Goal: Task Accomplishment & Management: Use online tool/utility

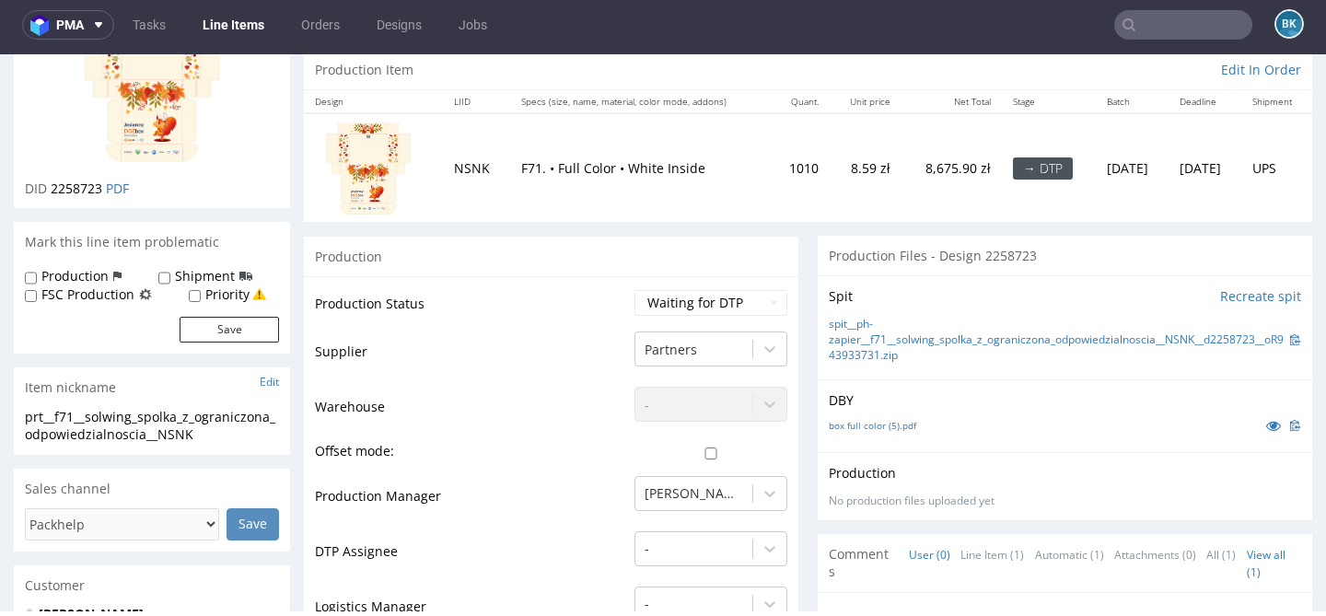
scroll to position [187, 0]
click at [1157, 17] on input "text" at bounding box center [1183, 24] width 138 height 29
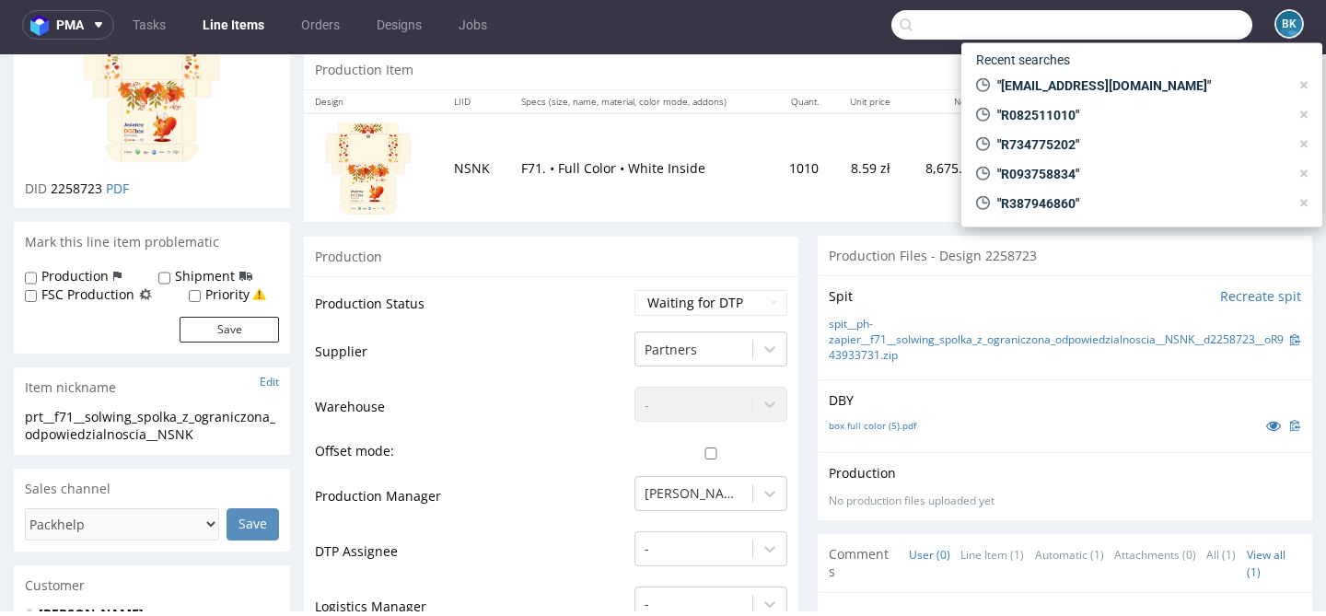
paste input "marcin@pwbonus.pl"
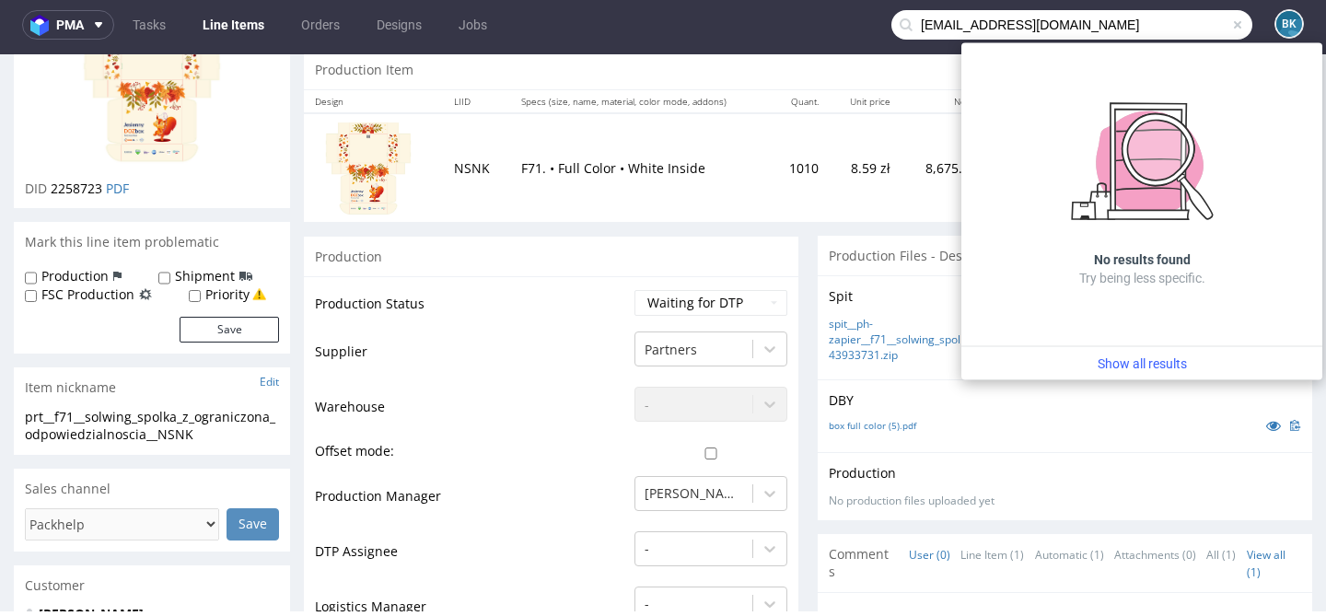
type input "marcin@pwbonus.pl"
click at [1230, 23] on span at bounding box center [1237, 24] width 15 height 15
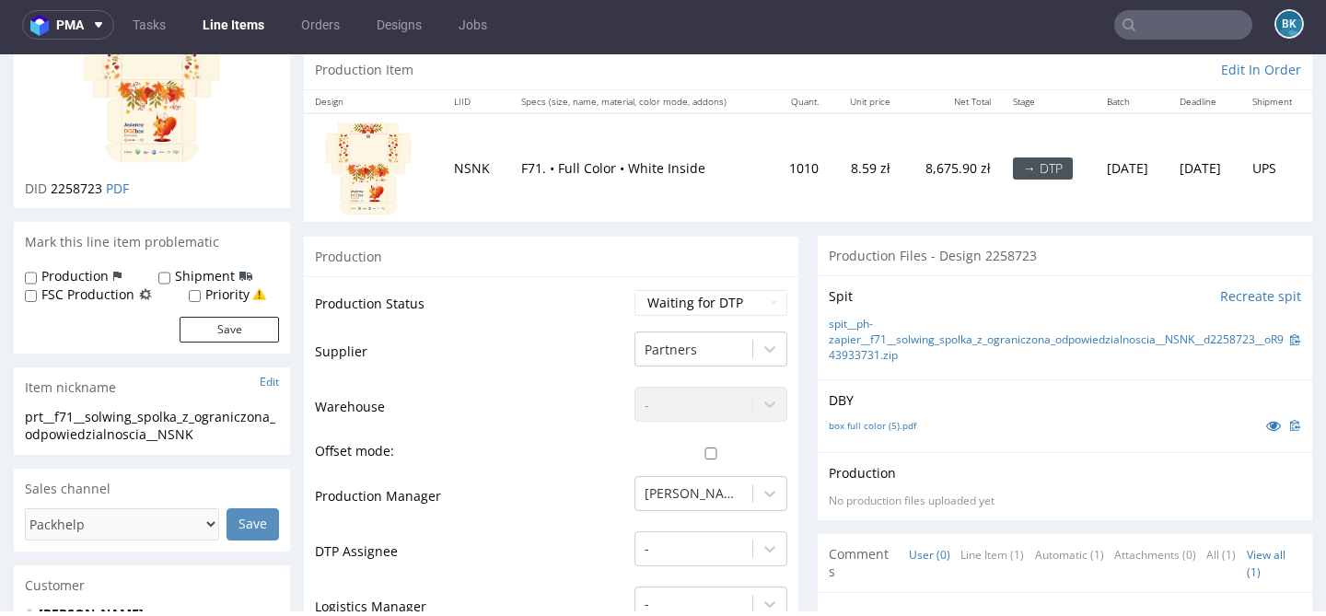
click at [1192, 25] on input "text" at bounding box center [1183, 24] width 138 height 29
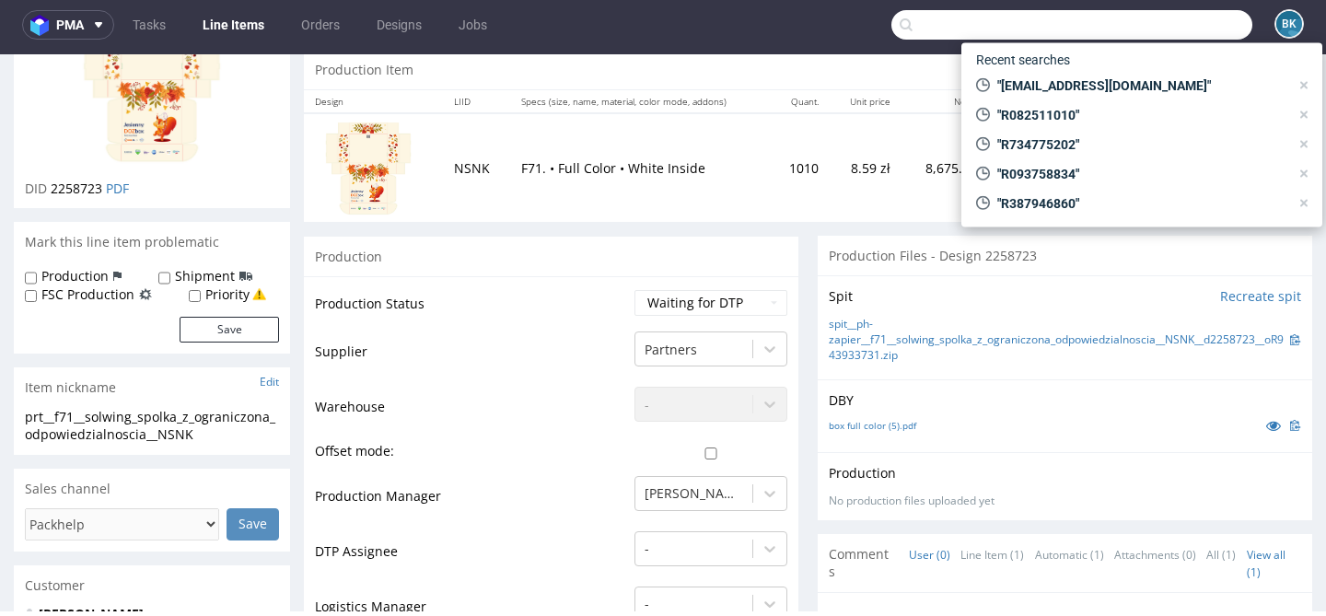
paste input "biuro.panipanigadzet@gmail.com"
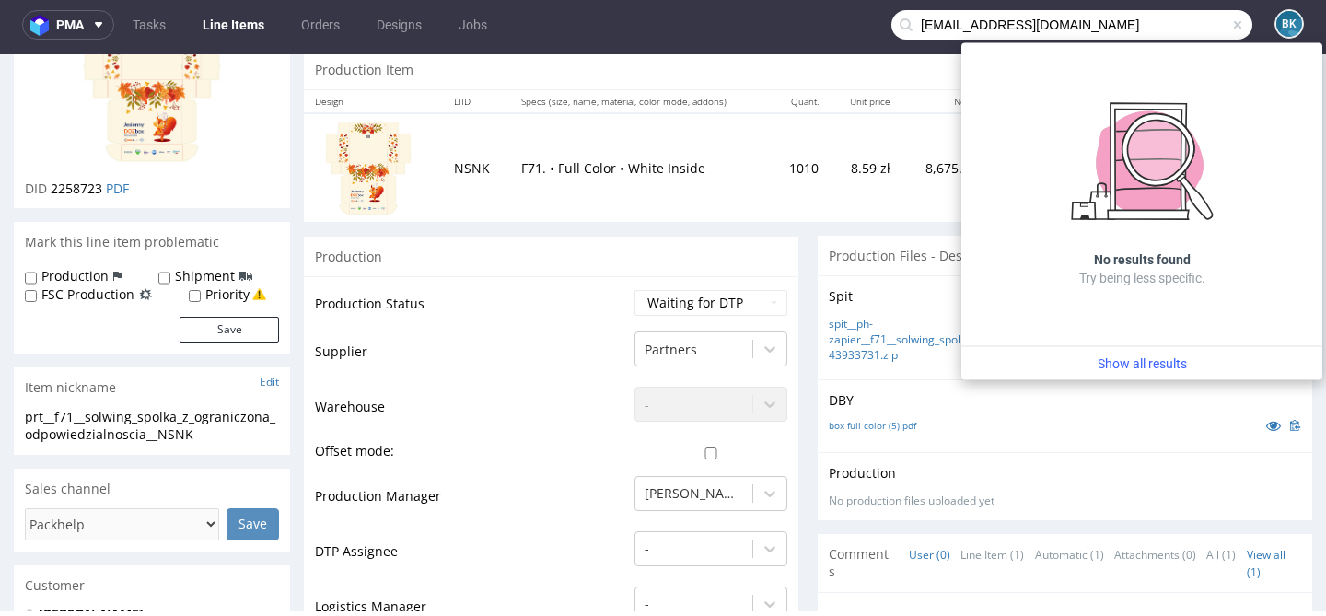
type input "biuro.panipanigadzet@gmail.com"
click at [1230, 24] on span at bounding box center [1237, 24] width 15 height 15
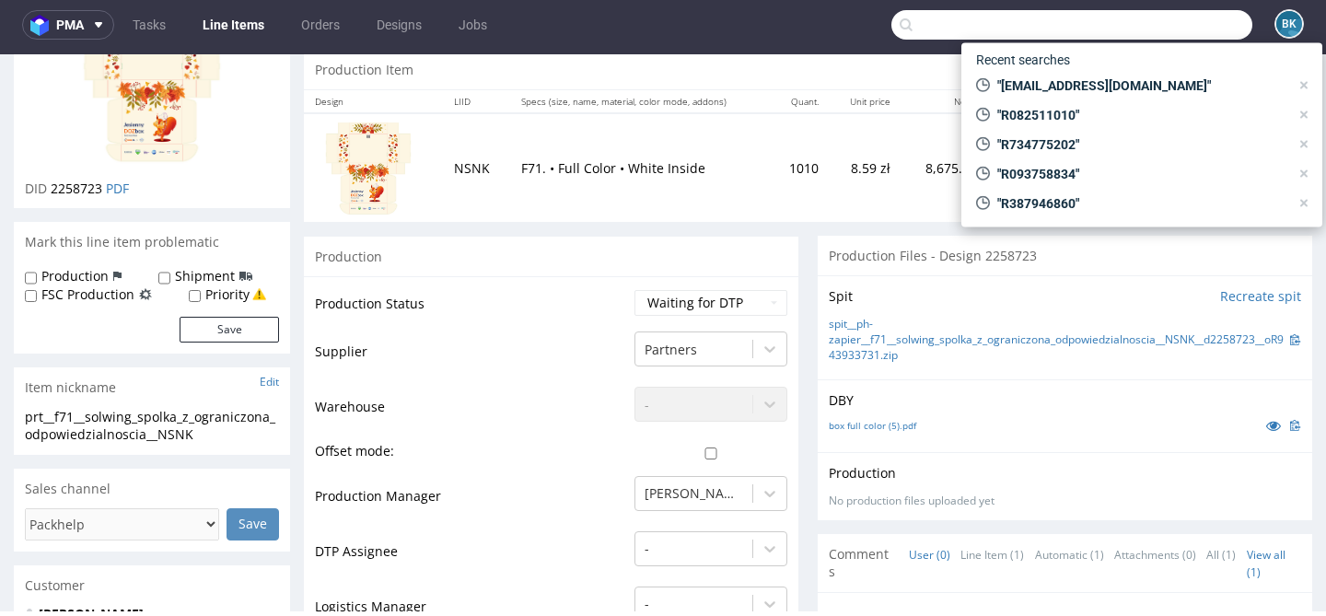
click at [1157, 25] on input "text" at bounding box center [1071, 24] width 361 height 29
paste input "secretariat@c2.care"
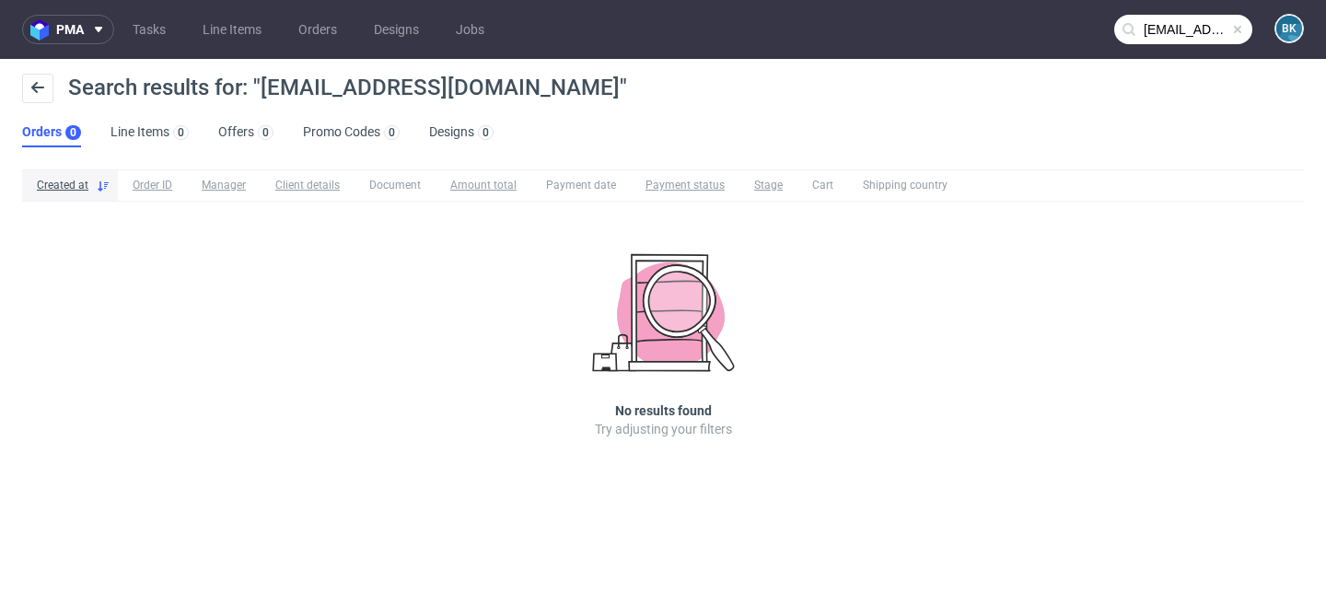
click at [1207, 24] on input "secretariat@c2.care" at bounding box center [1183, 29] width 138 height 29
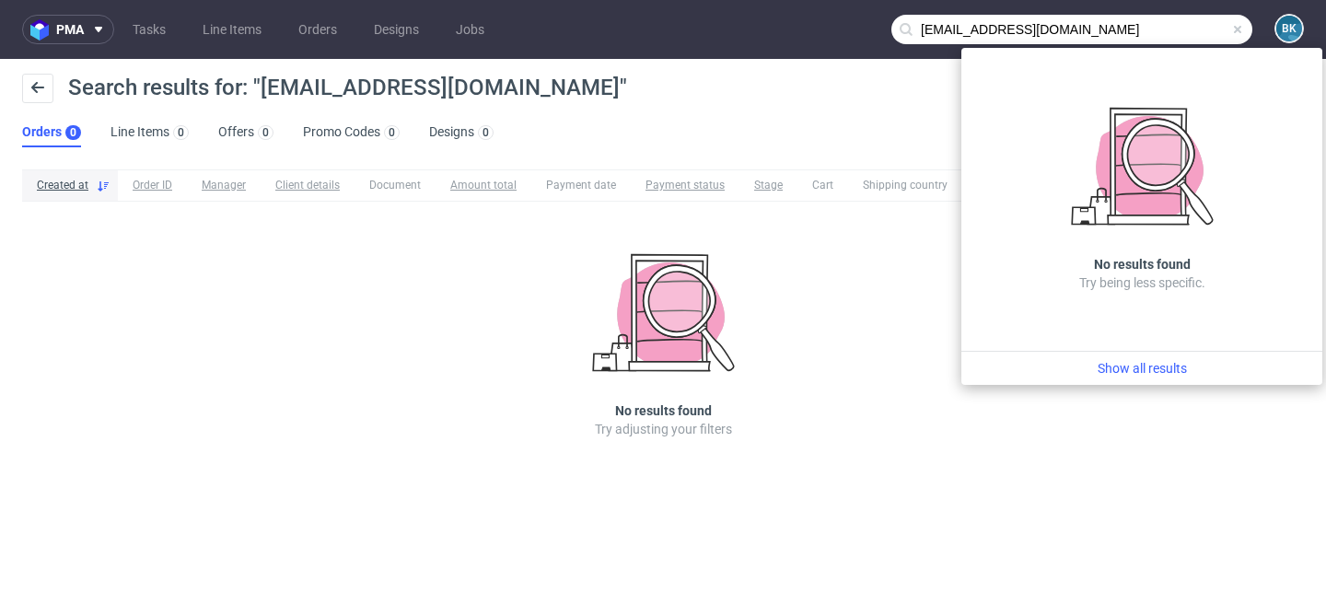
drag, startPoint x: 983, startPoint y: 28, endPoint x: 889, endPoint y: 28, distance: 94.8
click at [888, 28] on nav "pma Tasks Line Items Orders Designs Jobs secretariat@c2.care BK" at bounding box center [663, 29] width 1326 height 59
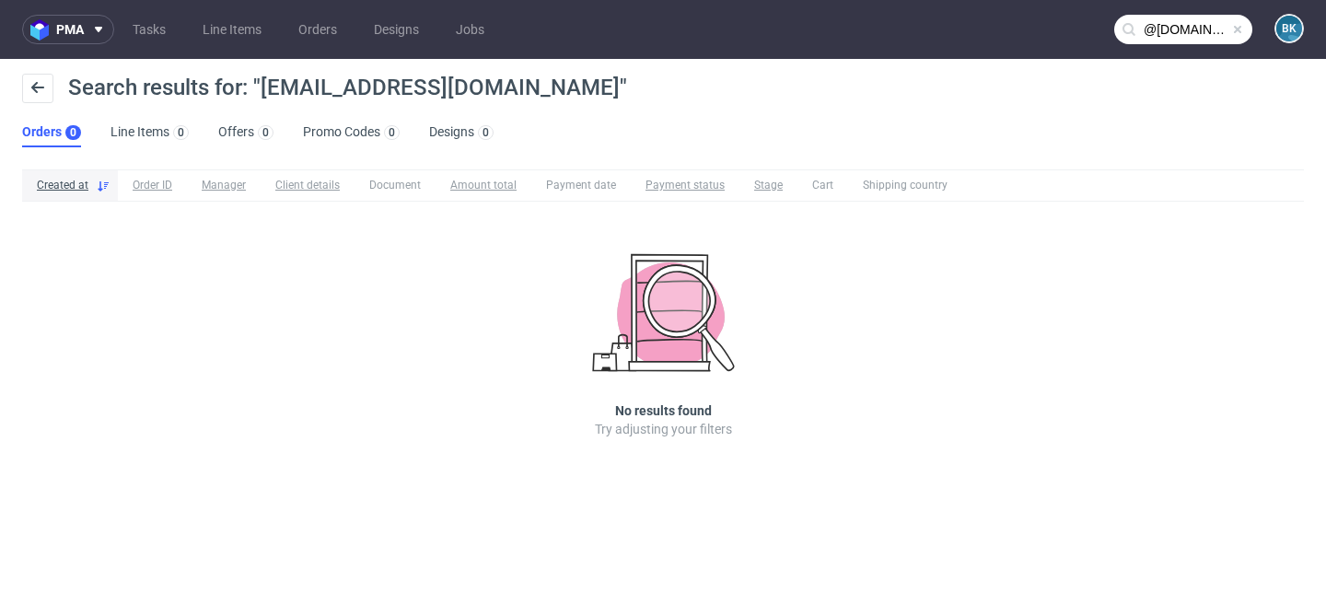
type input "@c2.care"
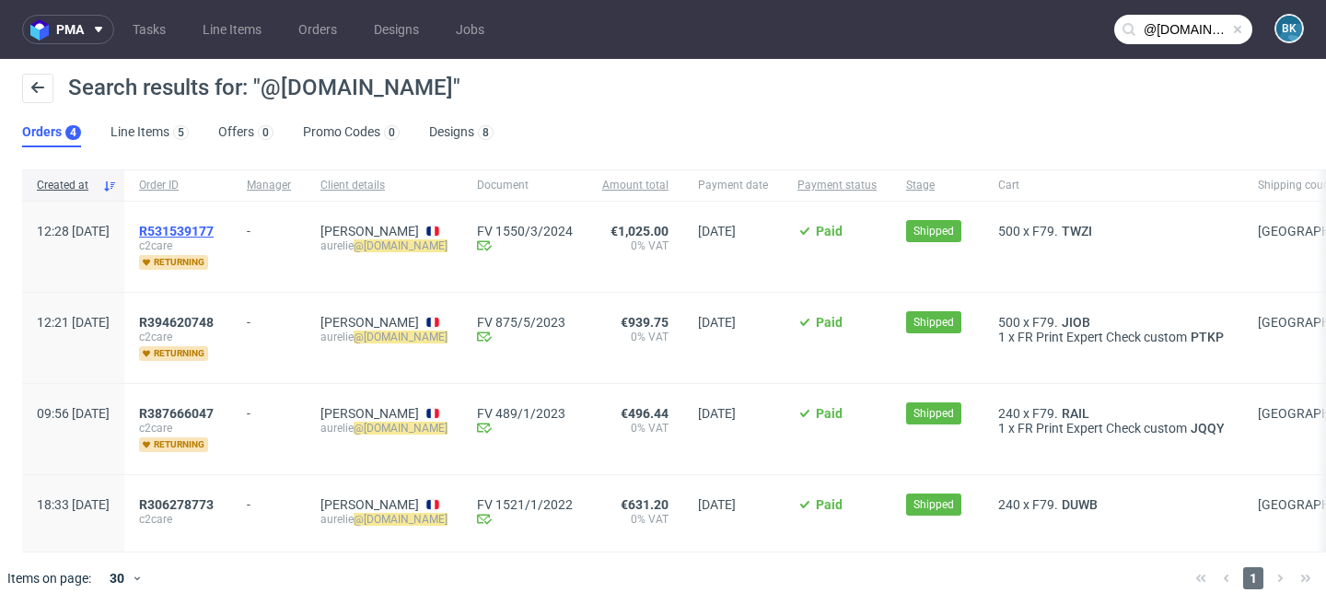
click at [214, 226] on span "R531539177" at bounding box center [176, 231] width 75 height 15
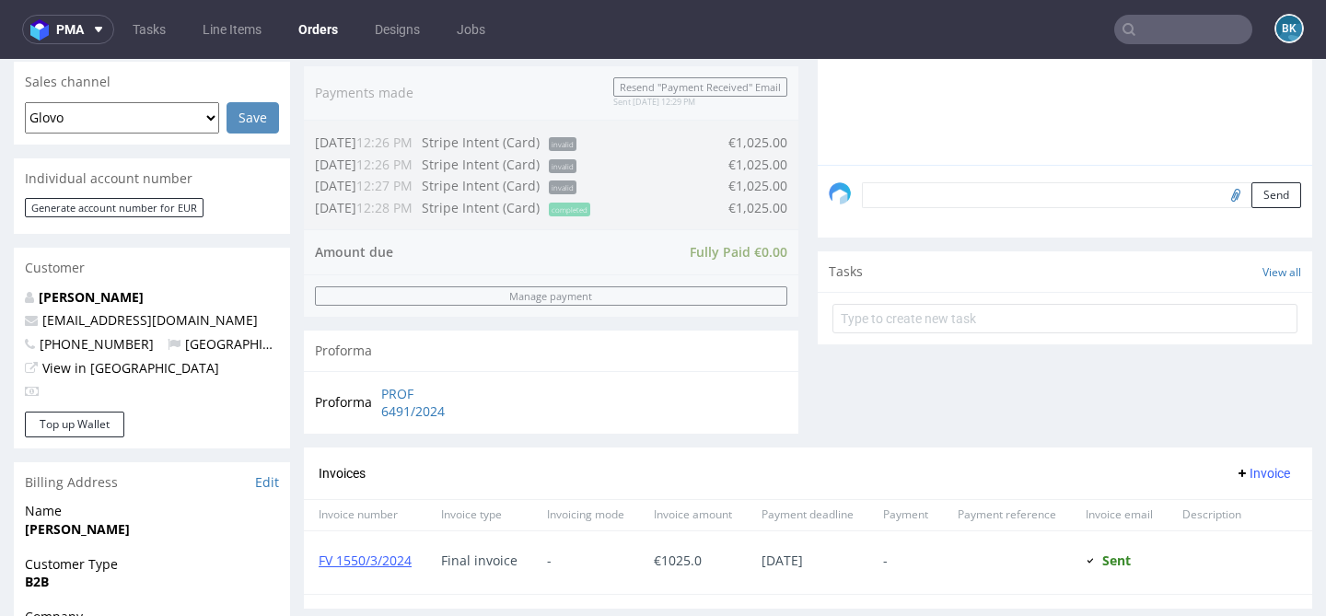
scroll to position [463, 0]
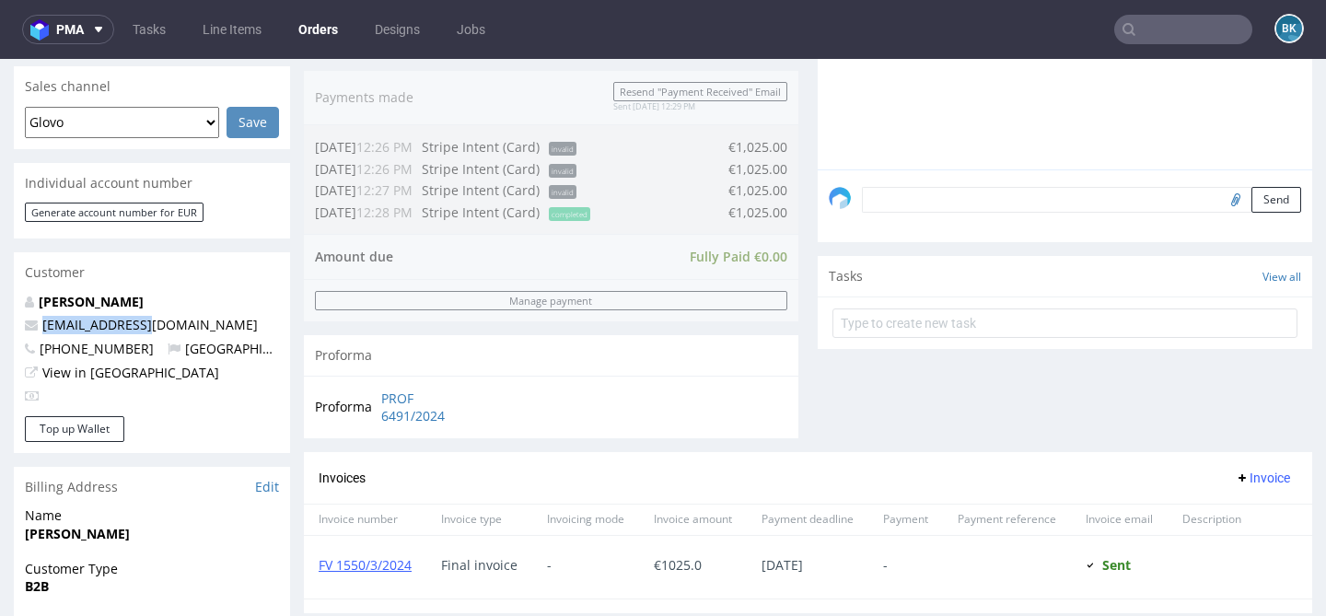
drag, startPoint x: 144, startPoint y: 327, endPoint x: 41, endPoint y: 325, distance: 102.2
click at [41, 325] on p "[EMAIL_ADDRESS][DOMAIN_NAME]" at bounding box center [152, 325] width 254 height 18
copy link "[EMAIL_ADDRESS][DOMAIN_NAME]"
type input "@c2.care"
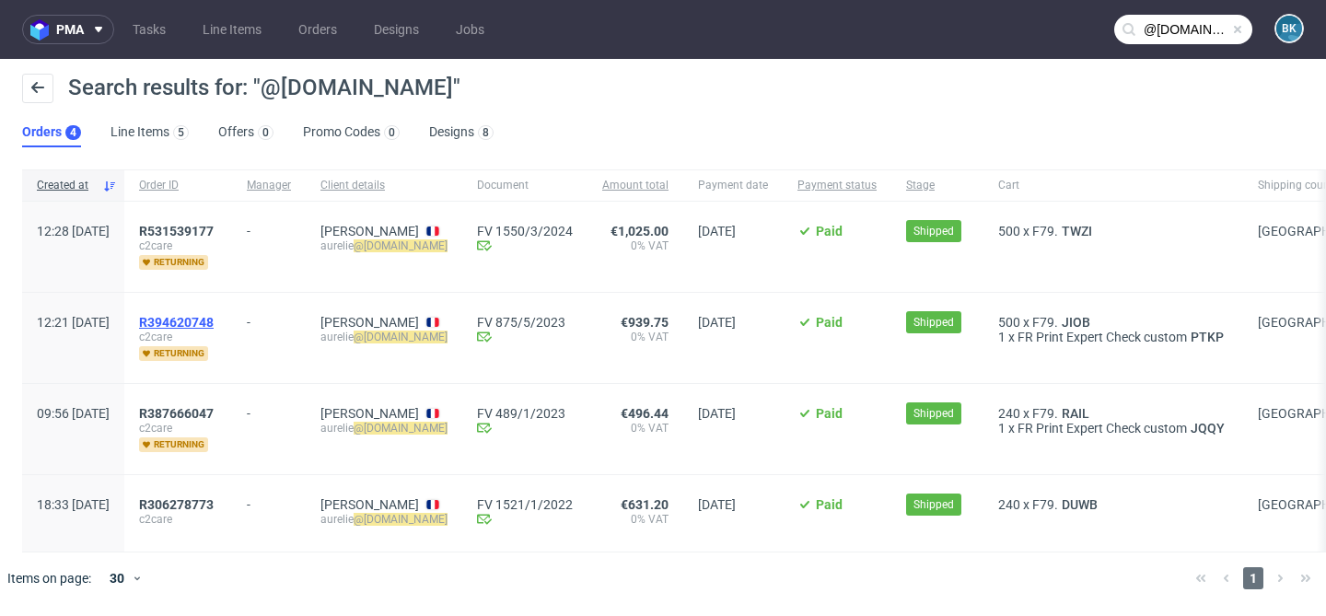
click at [214, 320] on span "R394620748" at bounding box center [176, 322] width 75 height 15
click at [214, 411] on span "R387666047" at bounding box center [176, 413] width 75 height 15
click at [214, 497] on span "R306278773" at bounding box center [176, 504] width 75 height 15
click at [214, 229] on span "R531539177" at bounding box center [176, 231] width 75 height 15
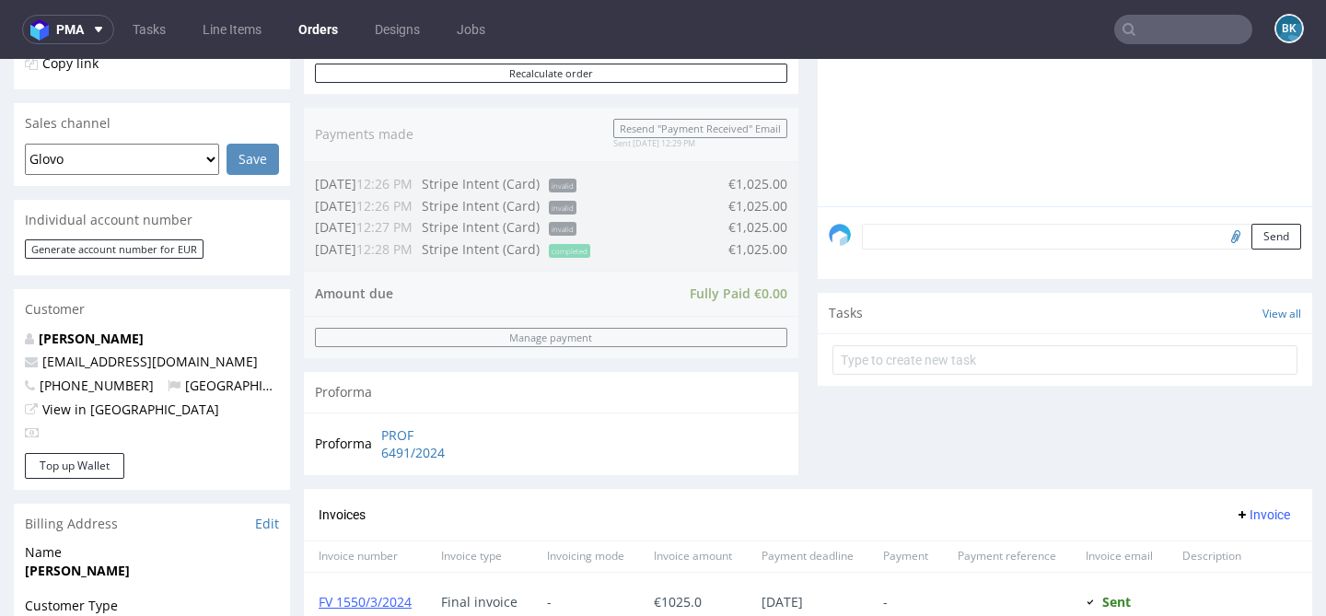
scroll to position [427, 0]
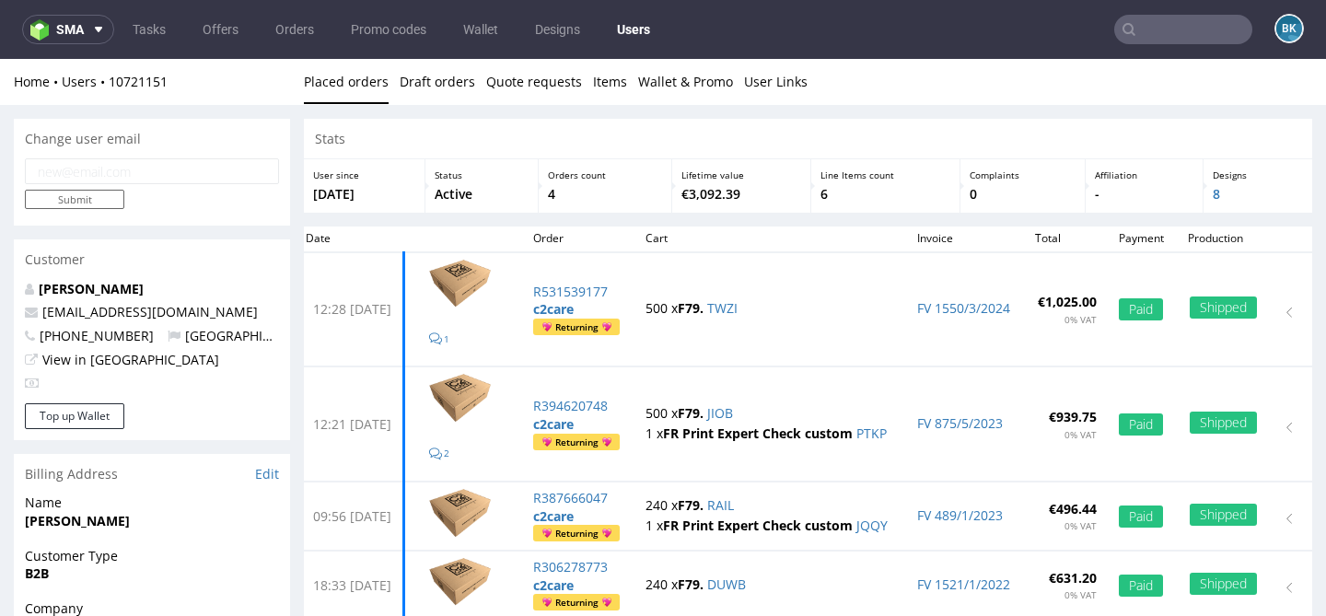
click at [169, 170] on input "email" at bounding box center [152, 171] width 254 height 26
paste input "secretariat@c2.care"
type input "secretariat@c2.care"
click at [101, 201] on input "Submit" at bounding box center [74, 199] width 99 height 19
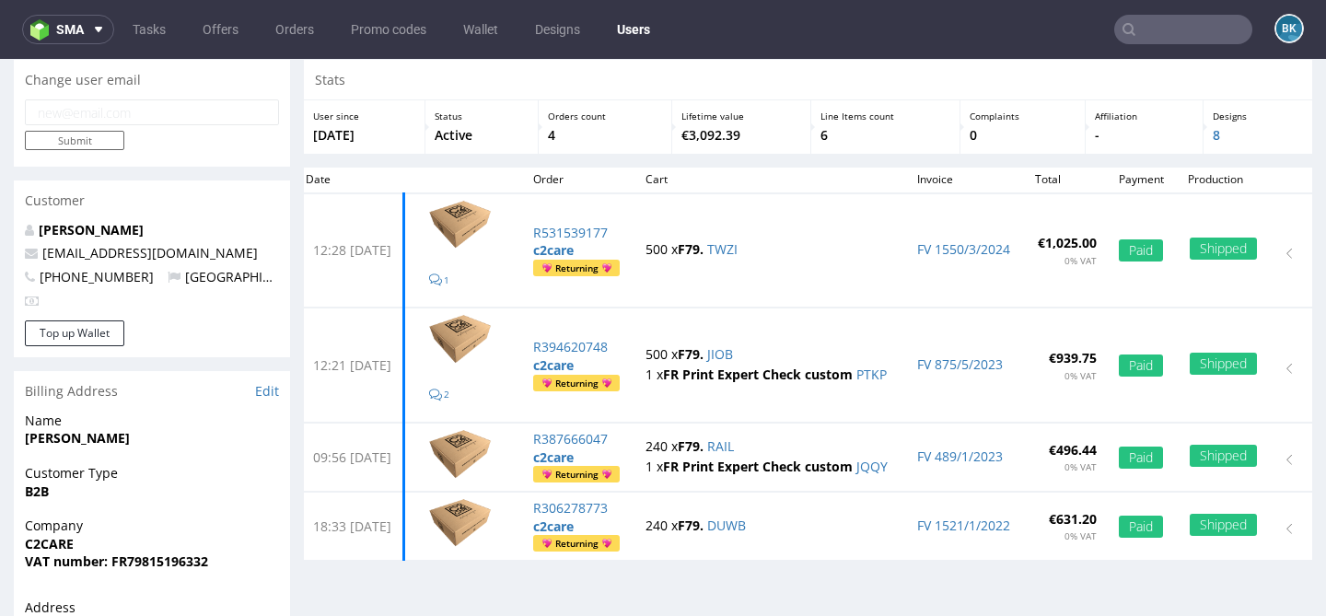
scroll to position [62, 0]
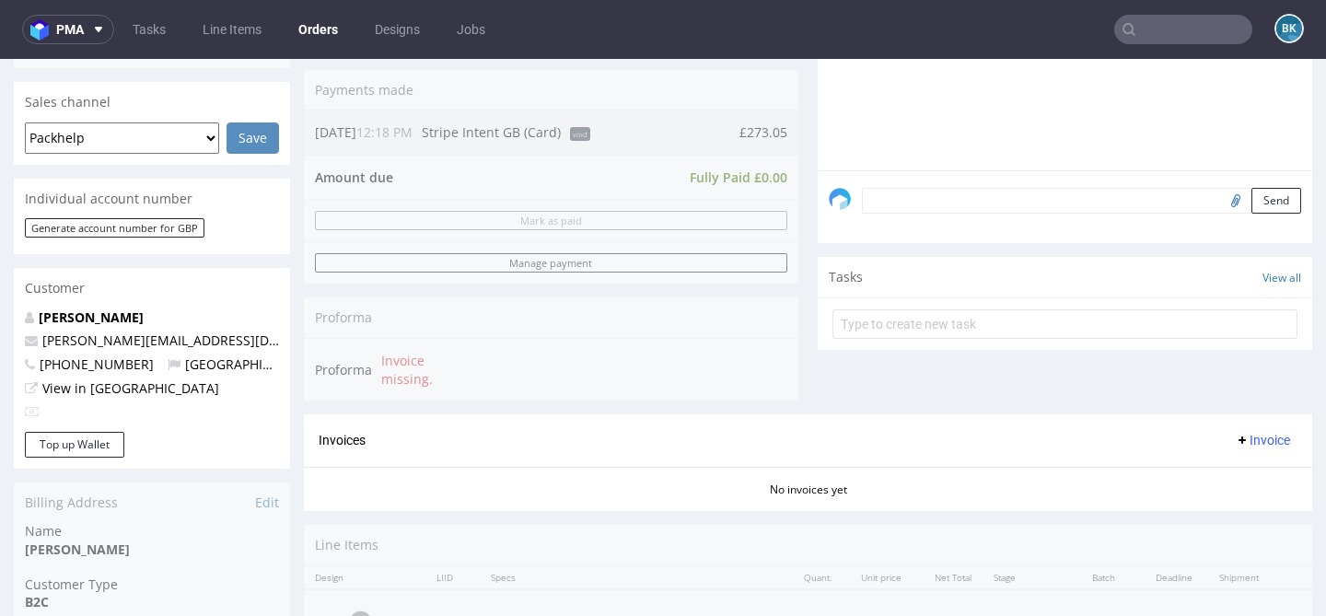
scroll to position [498, 0]
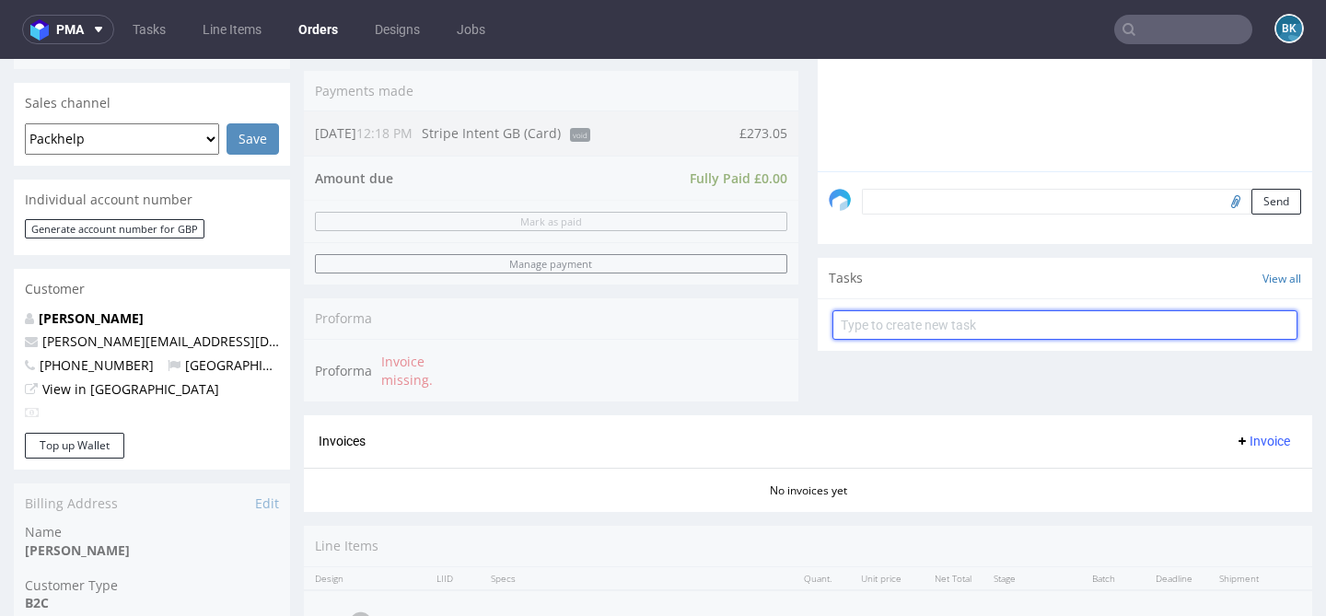
click at [913, 340] on input "text" at bounding box center [1064, 324] width 465 height 29
type input "Full refund"
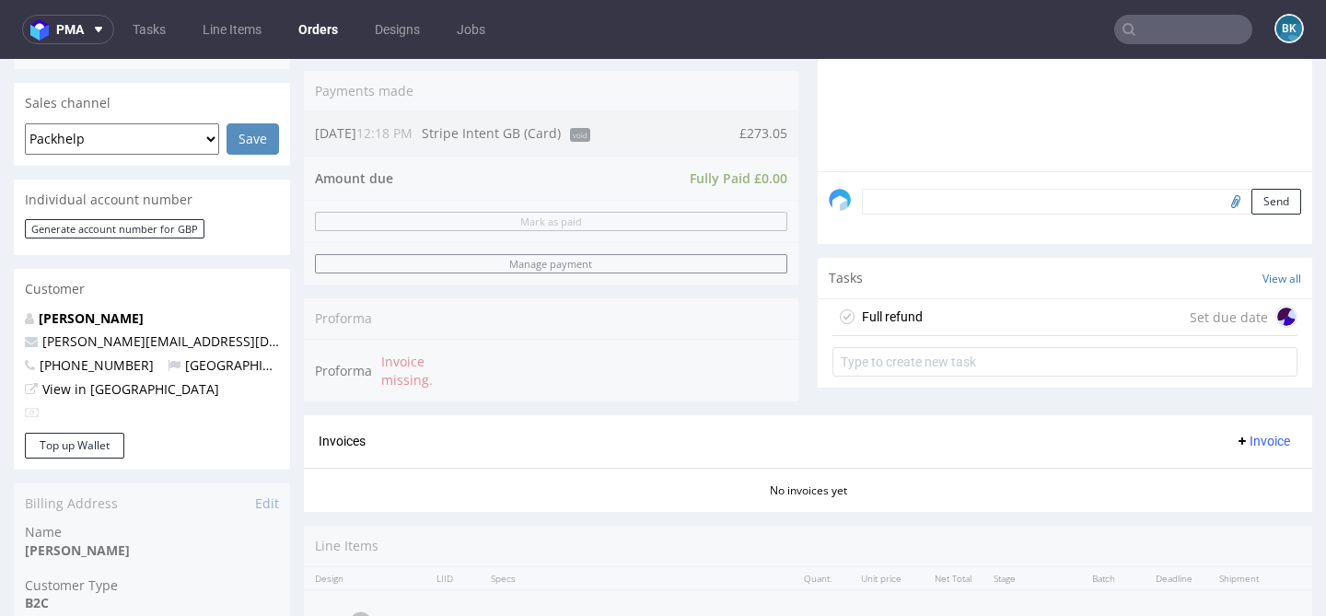
click at [970, 336] on div "Full refund Set due date" at bounding box center [1064, 317] width 465 height 37
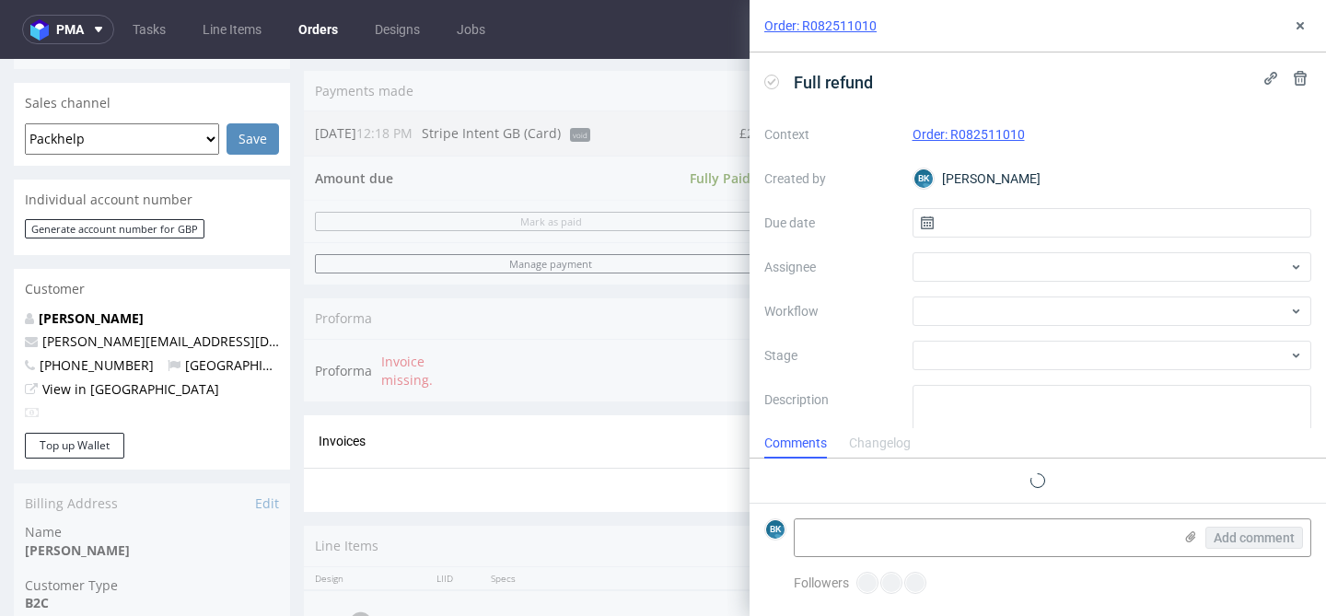
scroll to position [15, 0]
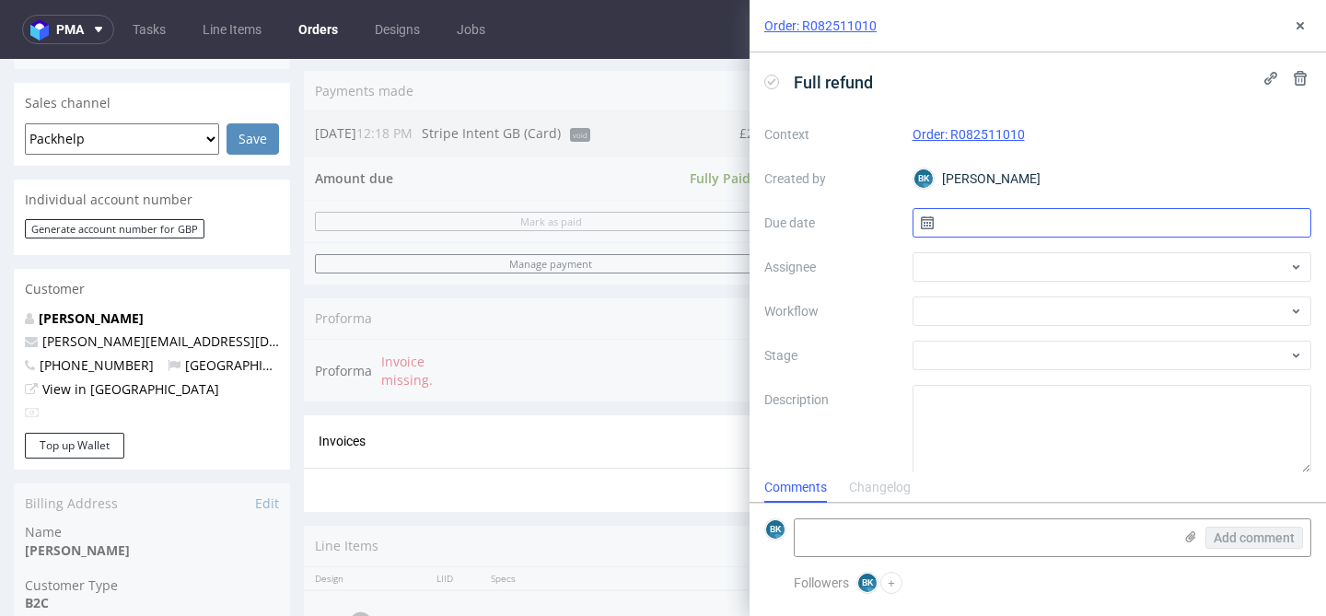
click at [998, 231] on input "text" at bounding box center [1113, 222] width 400 height 29
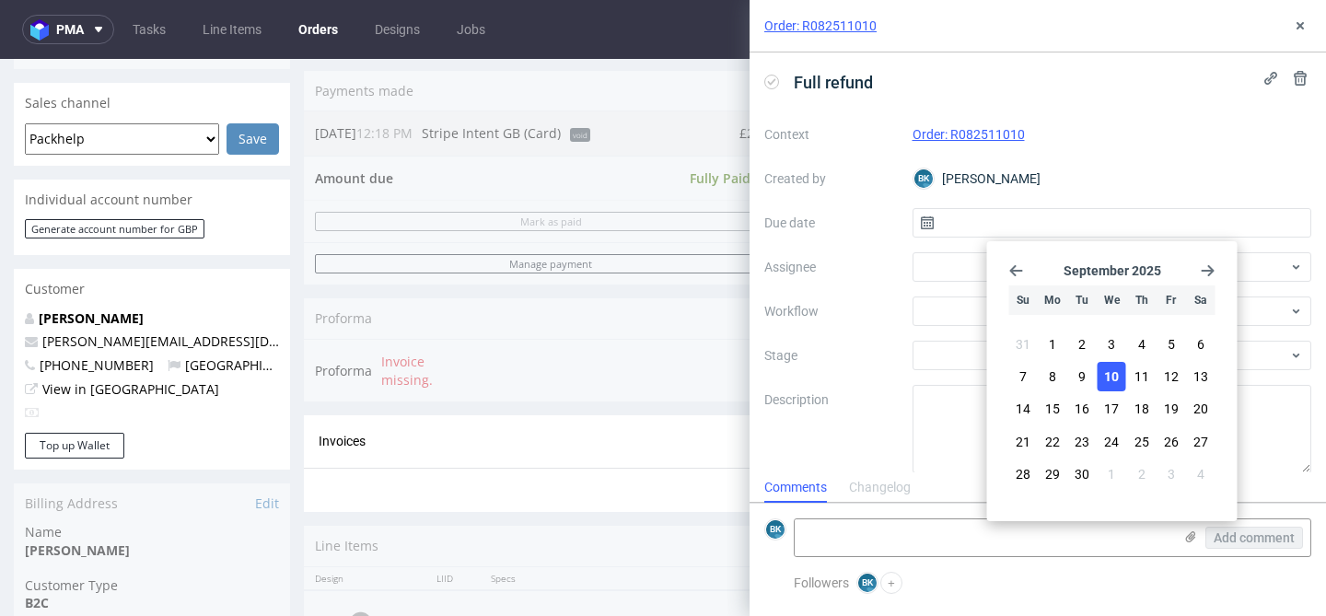
click at [1120, 378] on button "10" at bounding box center [1112, 376] width 29 height 29
type input "10/09/2025"
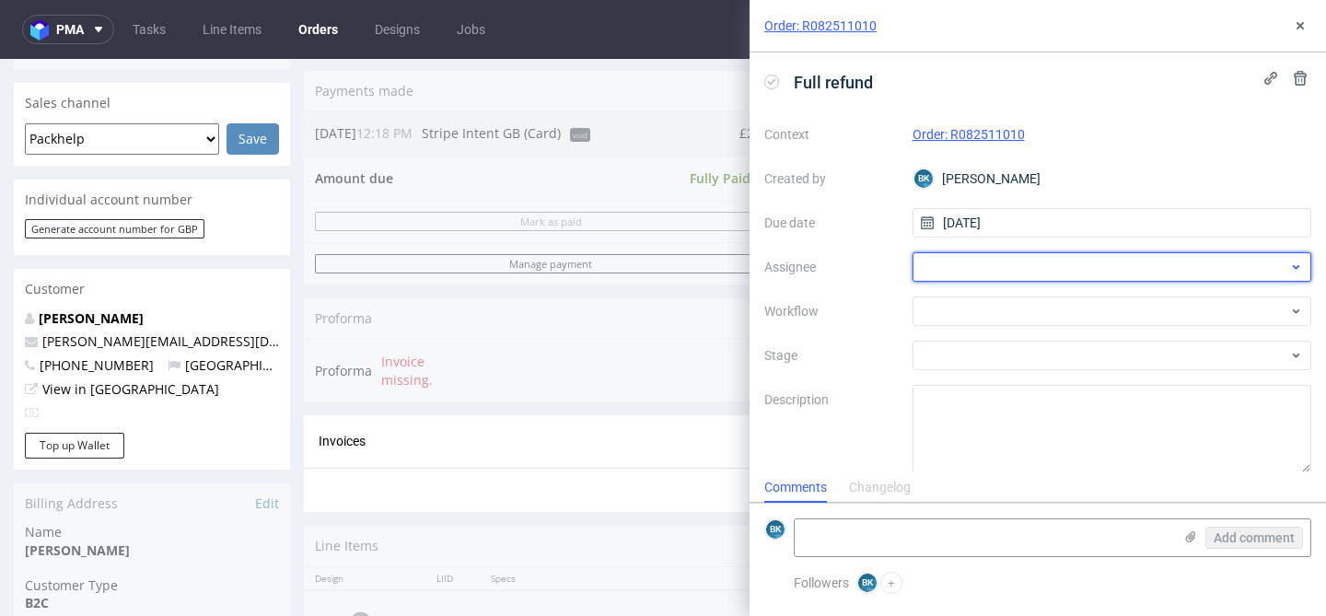
click at [1028, 273] on div at bounding box center [1113, 266] width 400 height 29
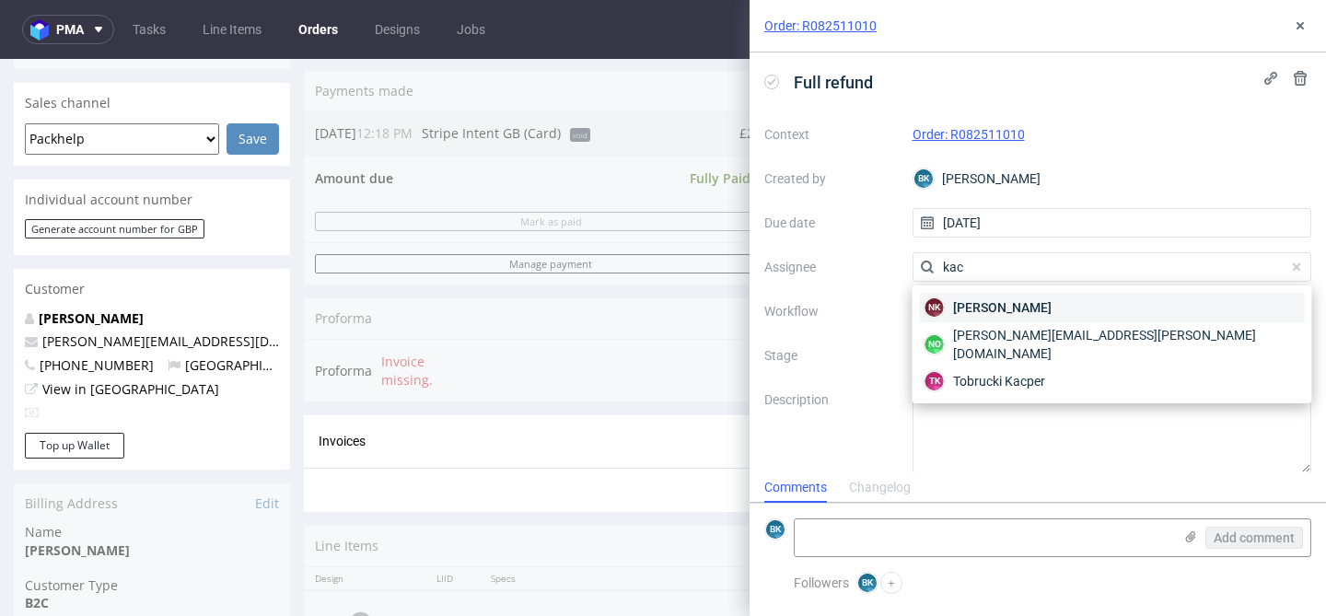
type input "kac"
click at [1006, 308] on span "Natalia Kaczorowska" at bounding box center [1002, 307] width 99 height 18
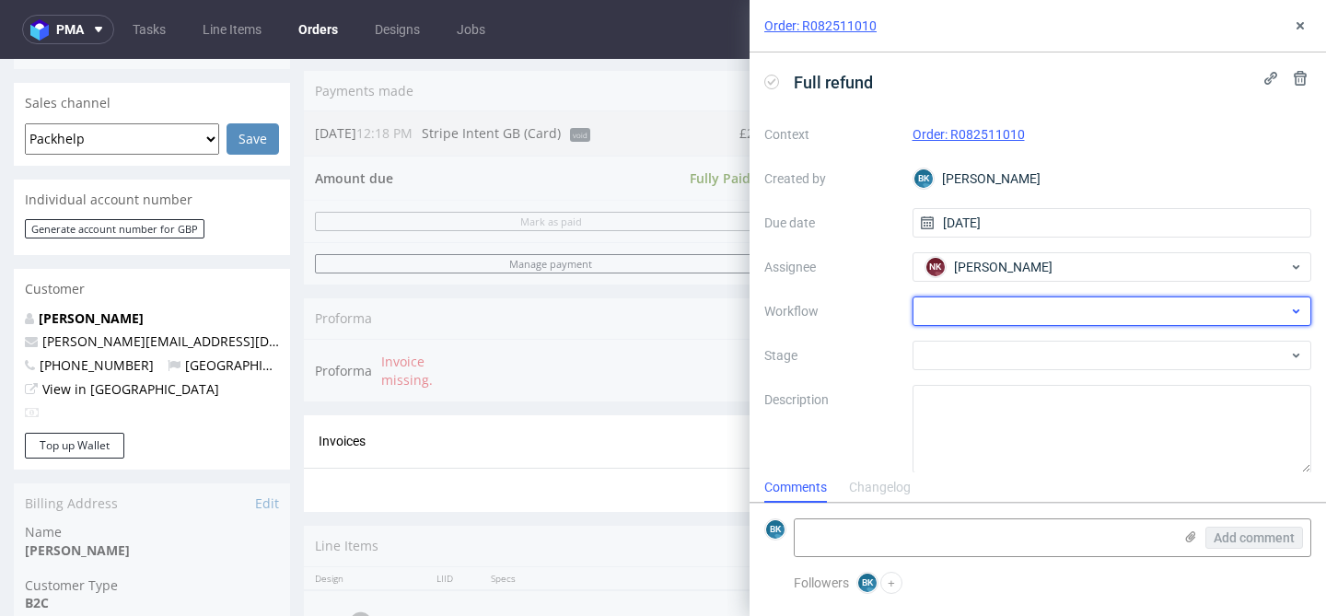
click at [973, 319] on div at bounding box center [1113, 311] width 400 height 29
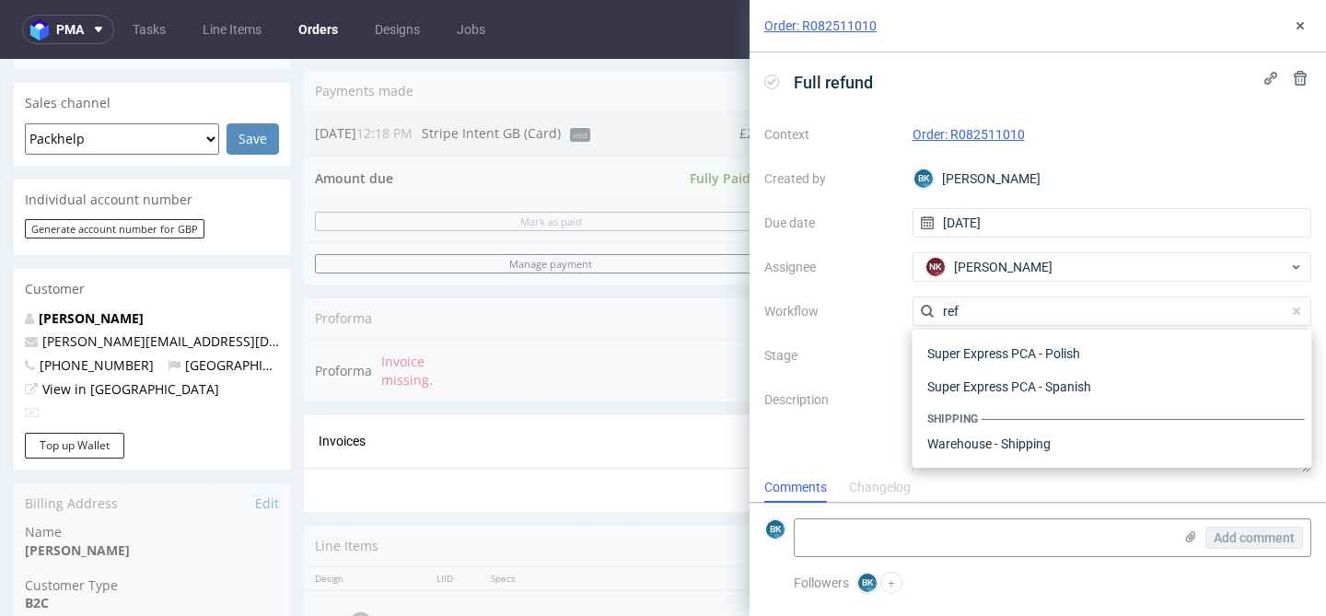
scroll to position [99, 0]
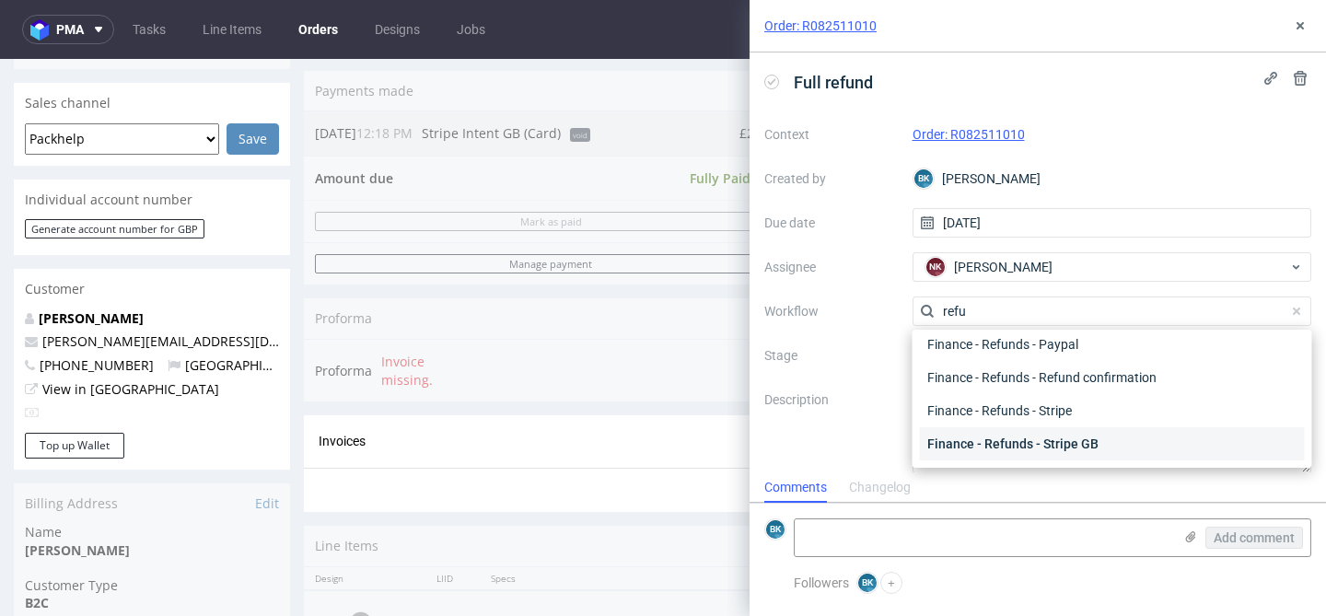
type input "refu"
click at [1074, 430] on div "Finance - Refunds - Stripe GB" at bounding box center [1112, 443] width 385 height 33
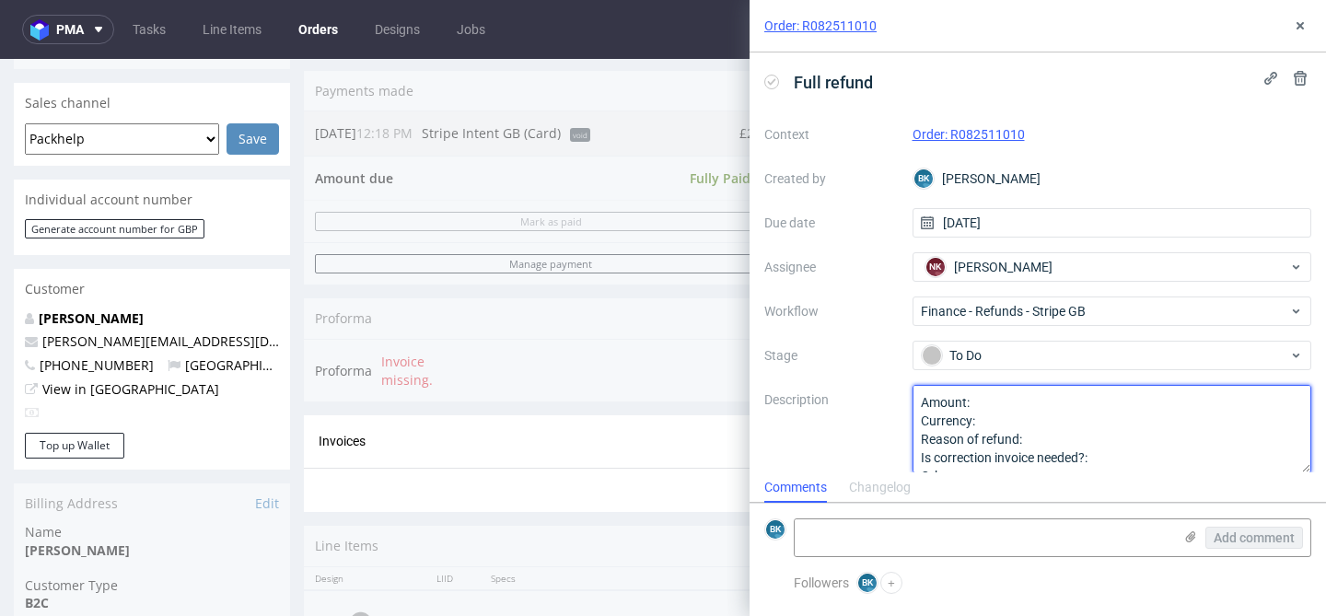
click at [994, 398] on textarea "Amount: Currency: Reason of refund: Is correction invoice needed?: Other:" at bounding box center [1113, 429] width 400 height 88
type textarea "Amount: full refund Currency: Reason of refund: Is correction invoice needed?: …"
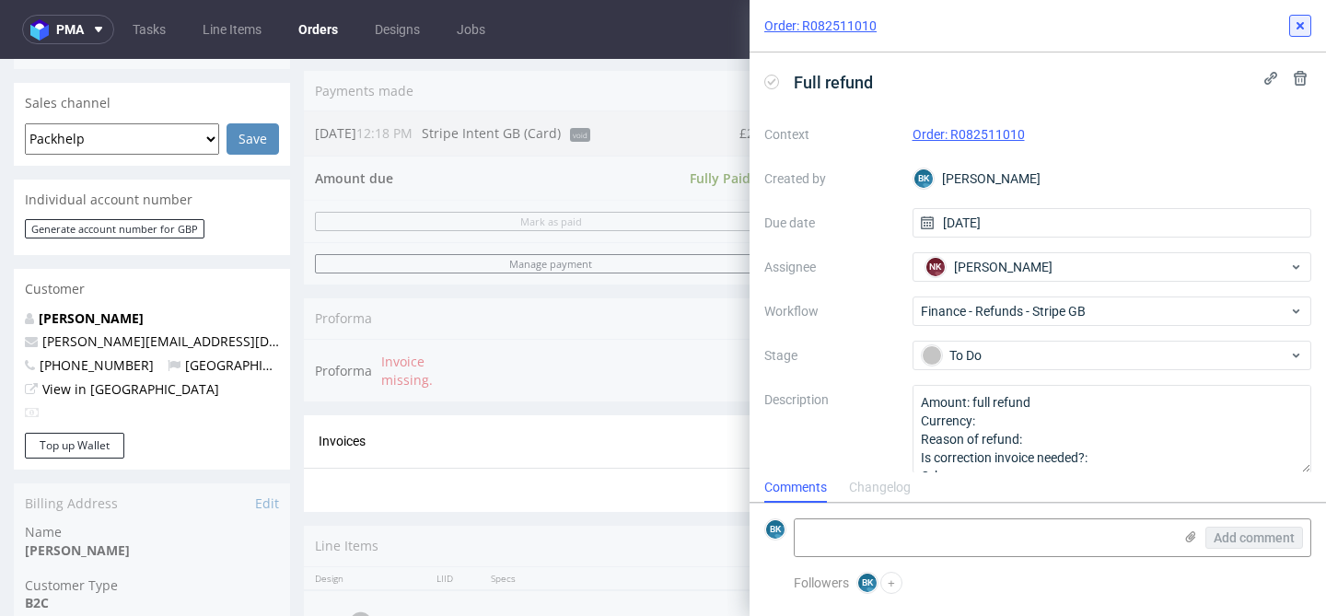
click at [1298, 25] on use at bounding box center [1300, 25] width 7 height 7
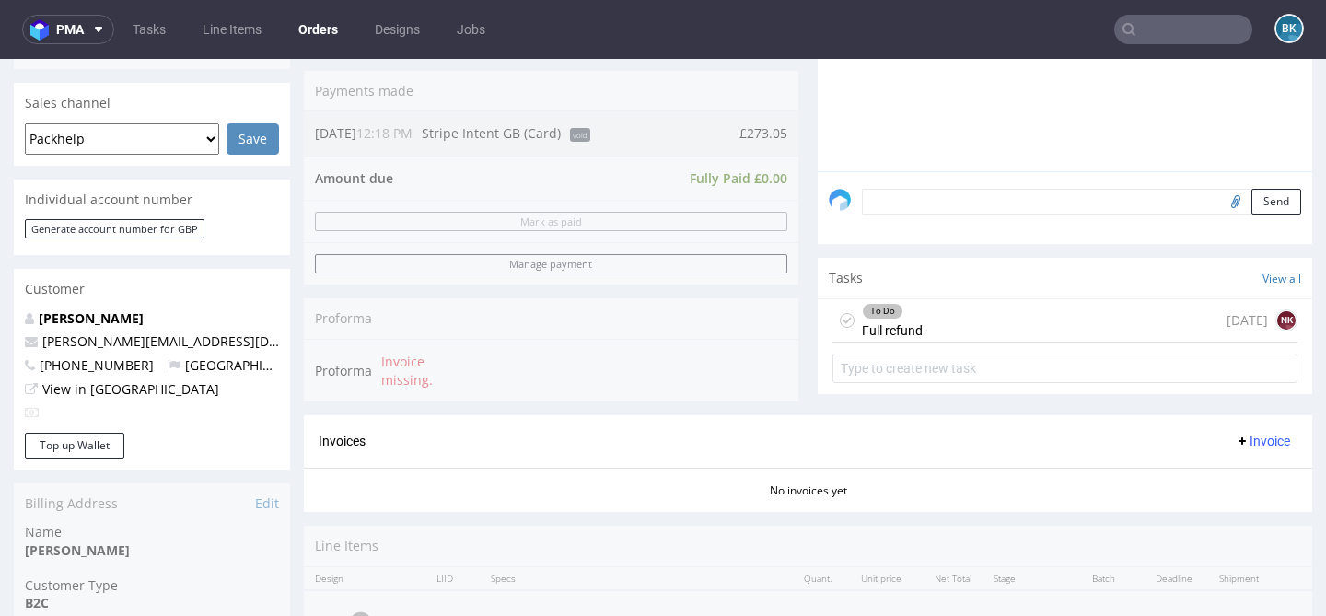
click at [945, 341] on div "To Do Full refund today NK" at bounding box center [1064, 320] width 465 height 43
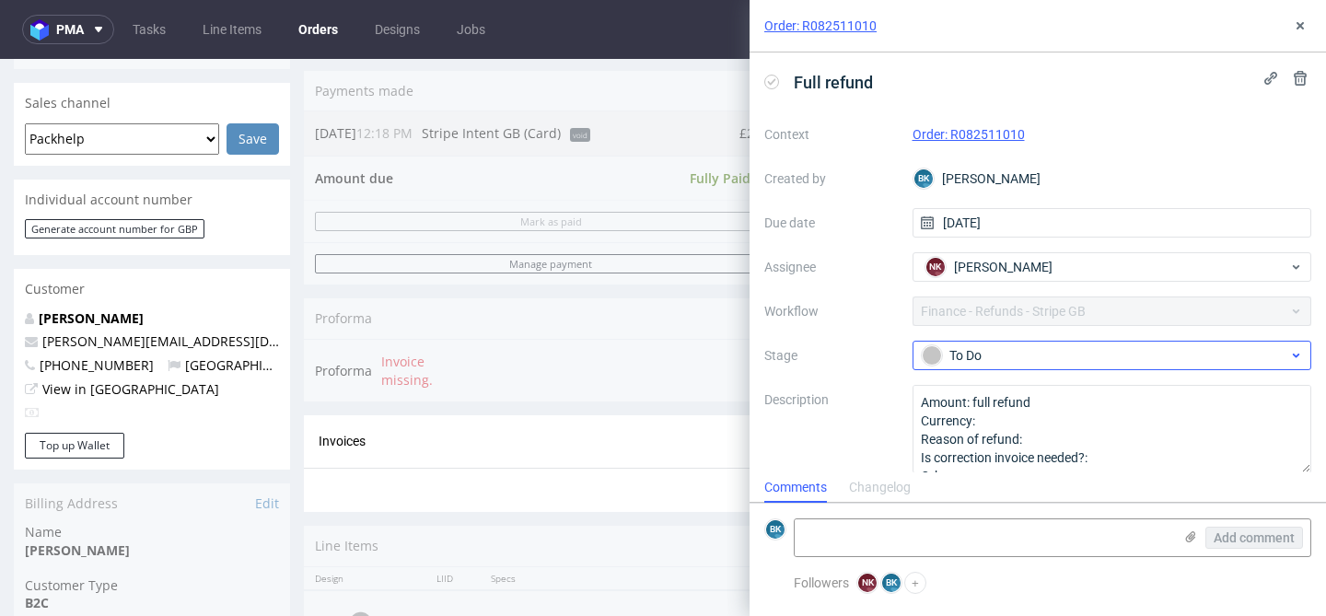
scroll to position [15, 0]
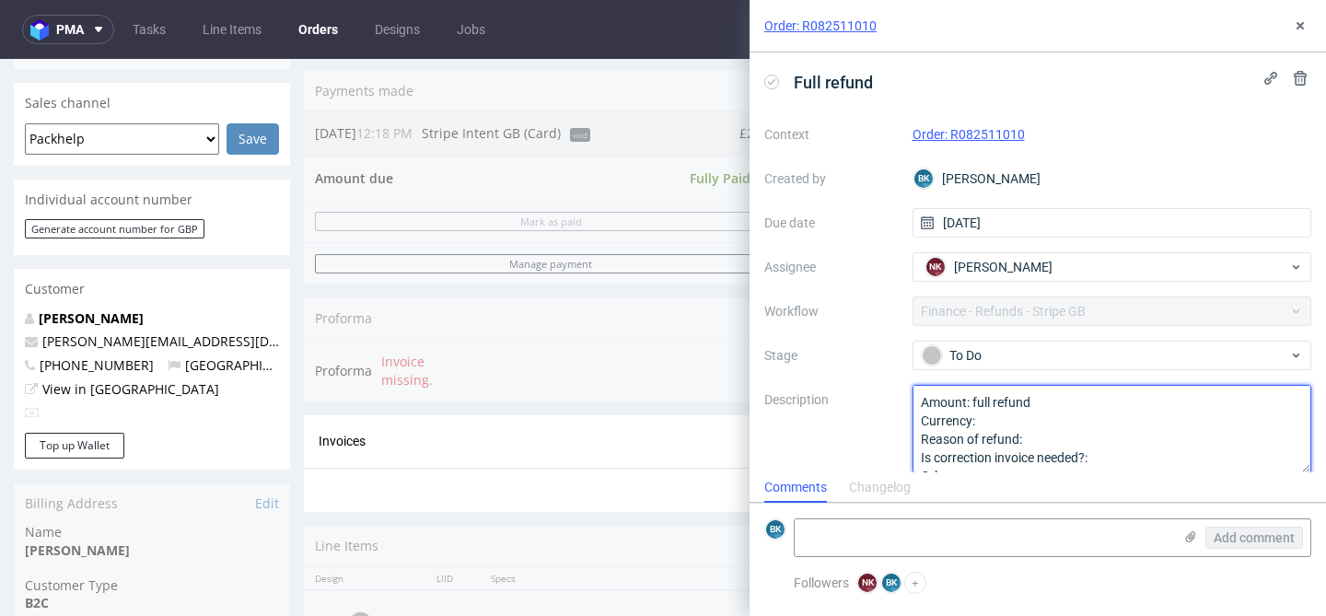
click at [1030, 425] on textarea "Amount: full refund Currency: Reason of refund: Is correction invoice needed?: …" at bounding box center [1113, 429] width 400 height 88
paste textarea "£"
click at [1048, 433] on textarea "Amount: full refund Currency: Reason of refund: Is correction invoice needed?: …" at bounding box center [1113, 429] width 400 height 88
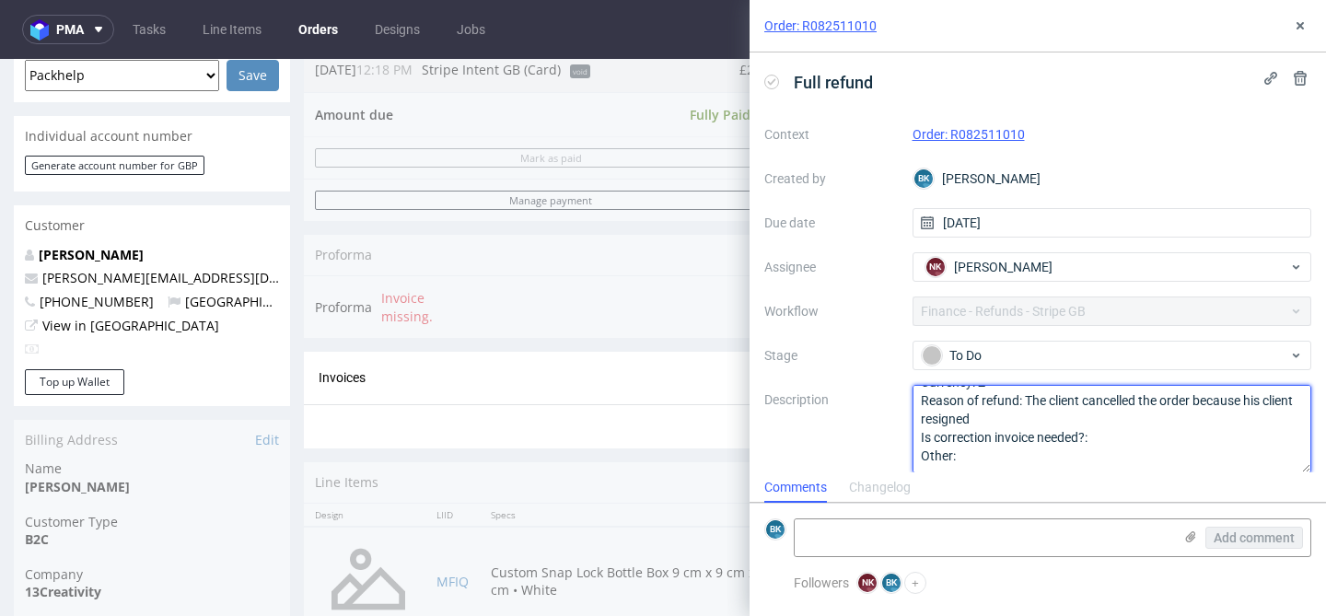
scroll to position [584, 0]
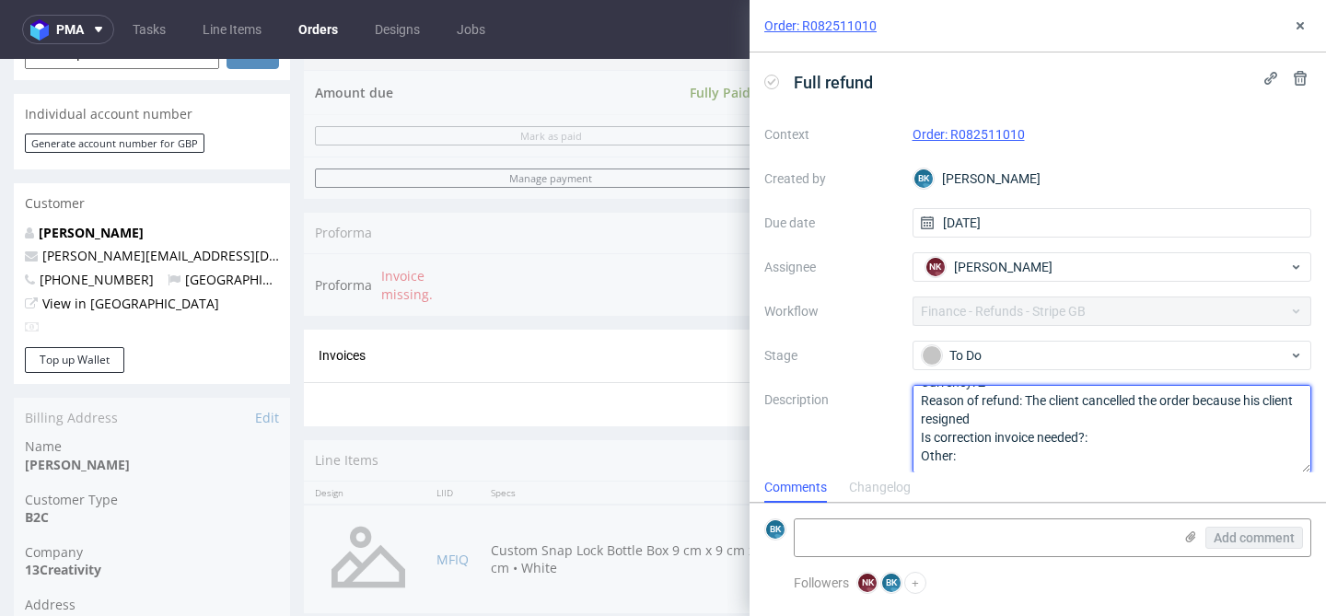
click at [1107, 435] on textarea "Amount: full refund Currency: Reason of refund: Is correction invoice needed?: …" at bounding box center [1113, 429] width 400 height 88
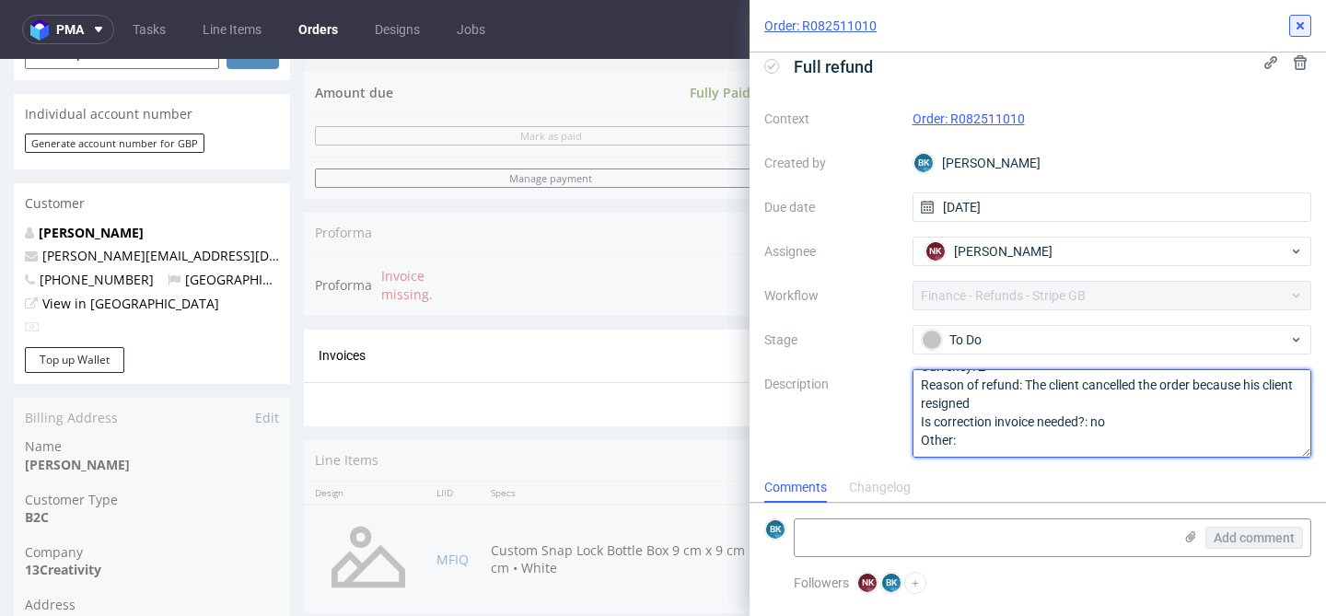
type textarea "Amount: full refund Currency: £ Reason of refund: The client cancelled the orde…"
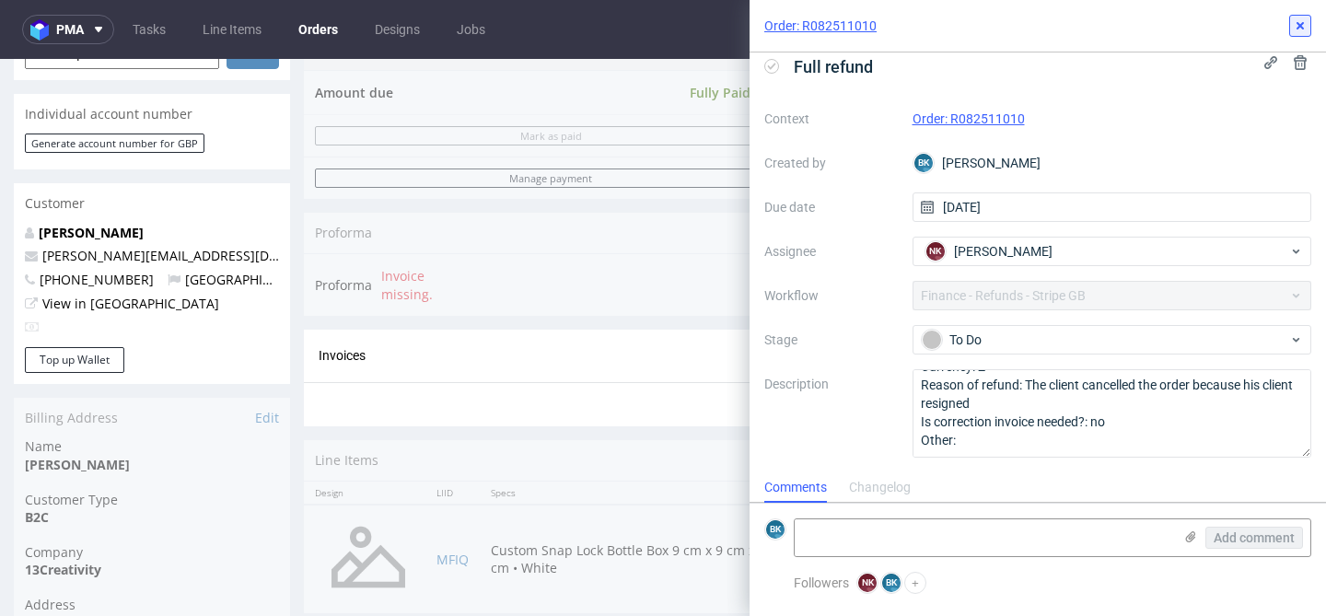
click at [1301, 27] on use at bounding box center [1300, 25] width 7 height 7
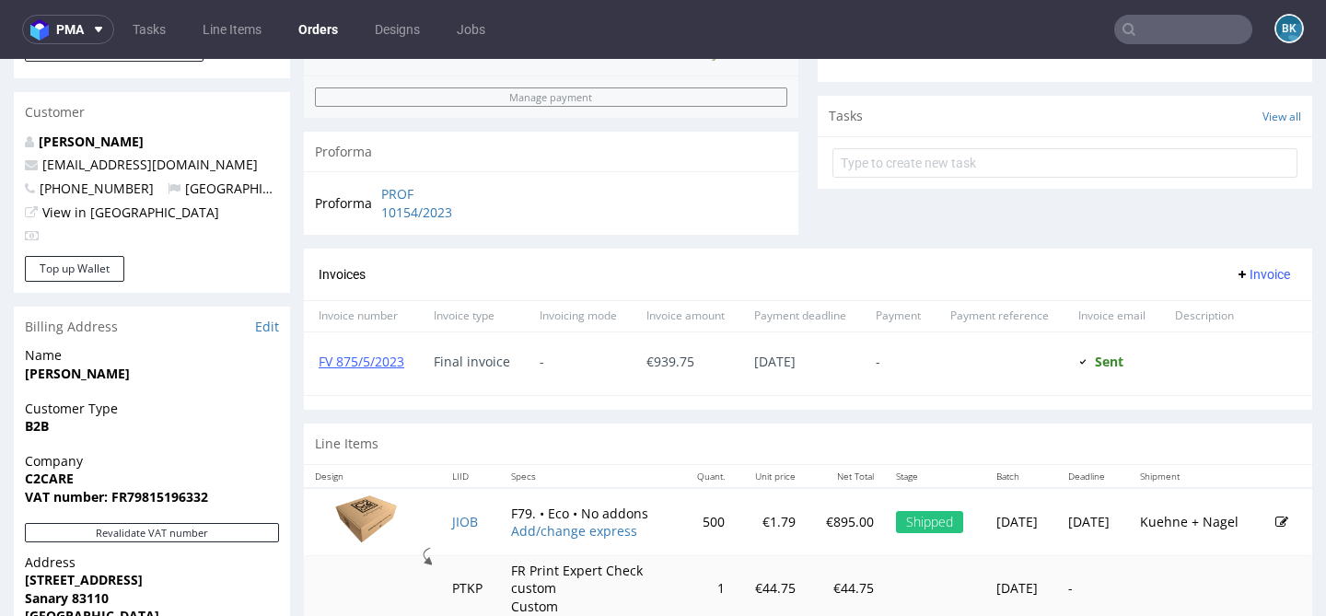
scroll to position [640, 0]
